Goal: Task Accomplishment & Management: Manage account settings

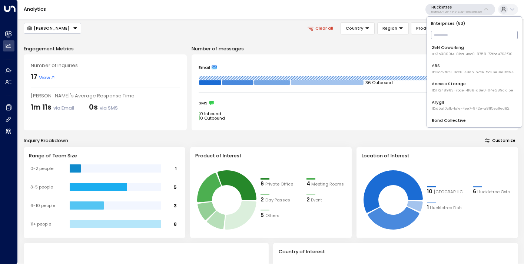
click at [448, 30] on input "text" at bounding box center [474, 35] width 87 height 12
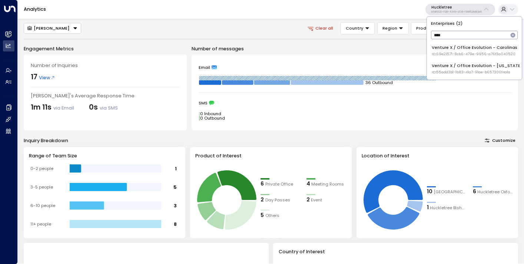
type input "****"
click at [454, 64] on div "Venture X / Office Evolution - [US_STATE] ID: 55add3b1-1b83-41a7-91ae-b657300f4…" at bounding box center [477, 69] width 91 height 12
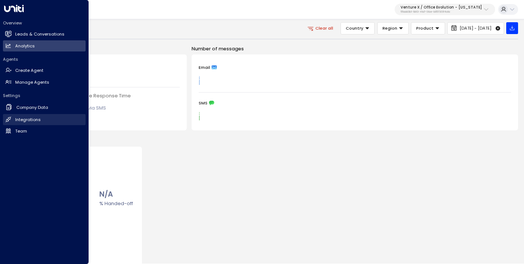
click at [27, 116] on link "Integrations Integrations" at bounding box center [44, 119] width 83 height 11
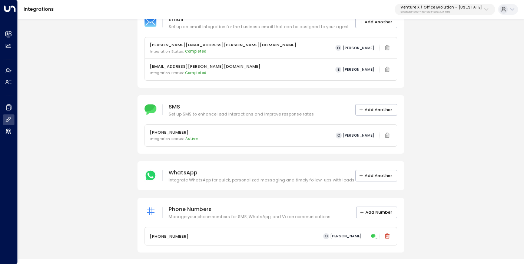
scroll to position [60, 0]
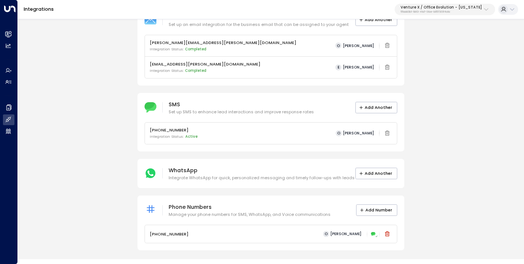
click at [373, 233] on icon at bounding box center [373, 234] width 5 height 4
click at [318, 214] on p "Manage your phone numbers for SMS, WhatsApp, and Voice communications" at bounding box center [250, 215] width 162 height 6
click at [347, 236] on span "[PERSON_NAME]" at bounding box center [345, 234] width 31 height 5
click at [167, 234] on p "+17194377875" at bounding box center [169, 234] width 39 height 6
click at [373, 234] on icon at bounding box center [373, 235] width 4 height 4
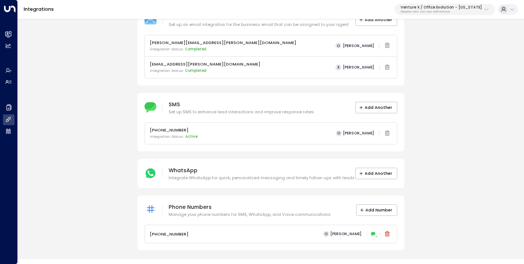
click at [358, 233] on span "[PERSON_NAME]" at bounding box center [345, 234] width 31 height 5
click at [372, 235] on icon at bounding box center [373, 234] width 4 height 4
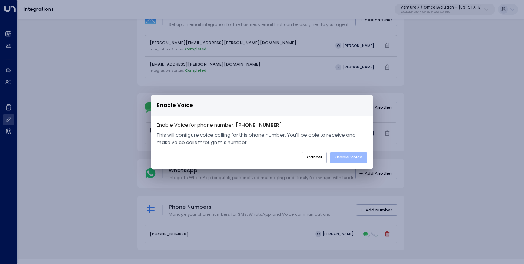
click at [339, 156] on button "Enable Voice" at bounding box center [348, 157] width 37 height 11
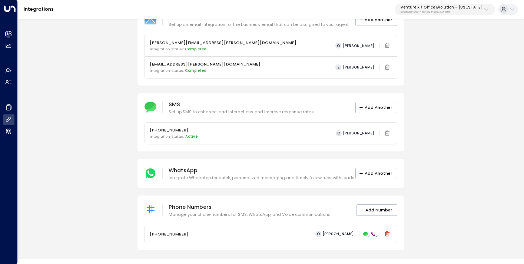
click at [438, 16] on div "Integrations Venture X / Office Evolution - Colorado 55add3b1-1b83-41a7-91ae-b6…" at bounding box center [271, 9] width 506 height 19
click at [439, 11] on p "55add3b1-1b83-41a7-91ae-b657300f4a1a" at bounding box center [440, 11] width 81 height 3
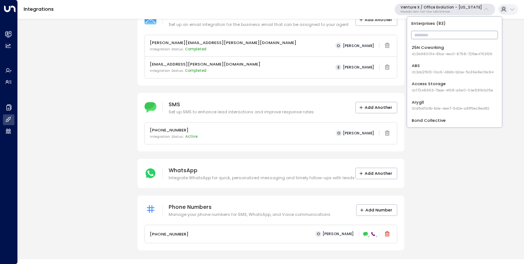
click at [438, 39] on input "text" at bounding box center [454, 35] width 87 height 12
type input "***"
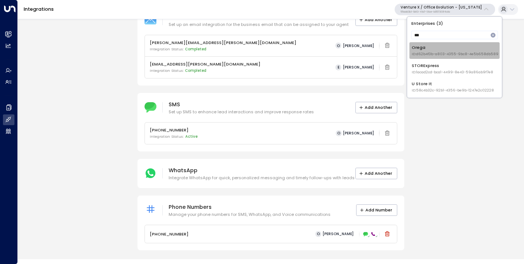
click at [438, 51] on span "ID: d62b4f3b-a803-4355-9bc8-4e5b658db589" at bounding box center [455, 53] width 87 height 5
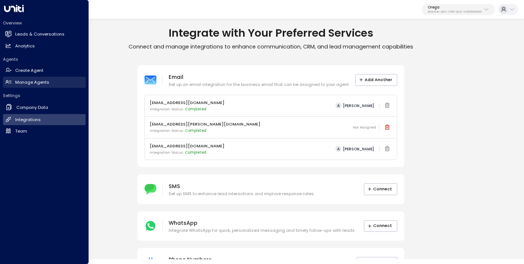
click at [32, 83] on h2 "Manage Agents" at bounding box center [32, 82] width 34 height 6
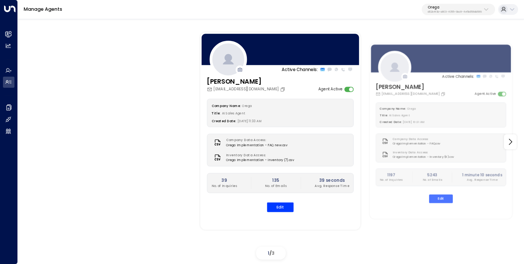
click at [439, 13] on button "Orega d62b4f3b-a803-4355-9bc8-4e5b658db589" at bounding box center [458, 10] width 73 height 12
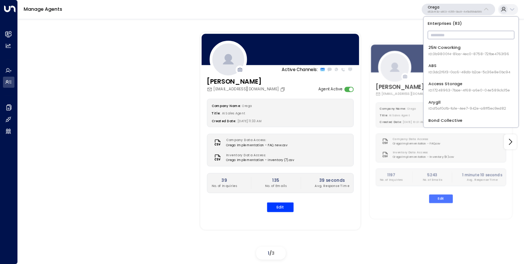
click at [435, 34] on input "text" at bounding box center [471, 35] width 87 height 12
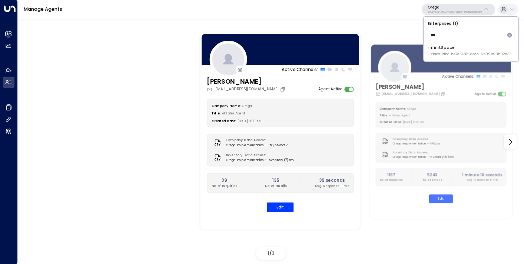
type input "***"
click at [439, 42] on li "infinitSpace ID: 1ace8dbc-b47e-481f-aced-6b09b98b82d3" at bounding box center [471, 50] width 90 height 17
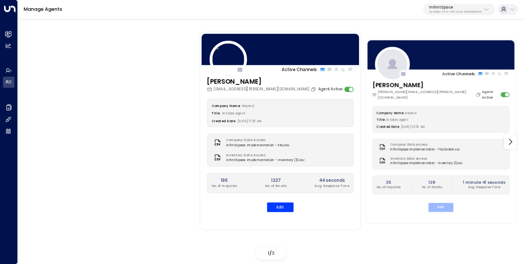
click at [445, 203] on button "Edit" at bounding box center [440, 207] width 25 height 9
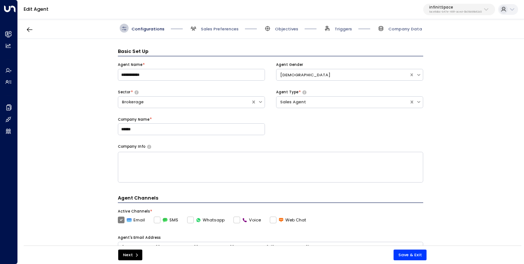
scroll to position [9, 0]
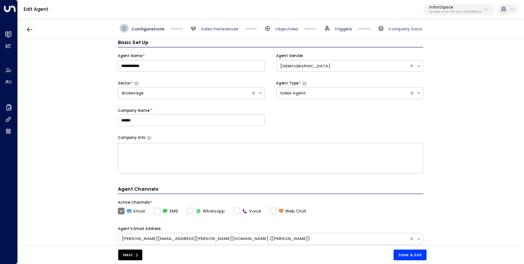
click at [344, 30] on span "Triggers" at bounding box center [343, 29] width 17 height 6
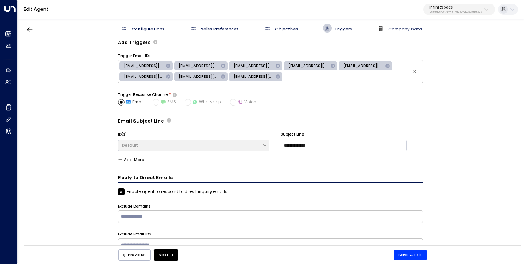
click at [393, 30] on span "Company Data" at bounding box center [405, 29] width 34 height 6
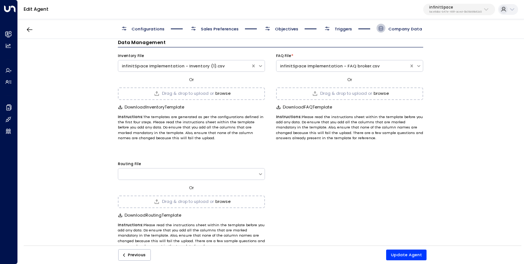
click at [220, 91] on button "browse" at bounding box center [222, 93] width 15 height 5
click at [403, 254] on button "Update Agent" at bounding box center [406, 255] width 41 height 11
